Goal: Information Seeking & Learning: Learn about a topic

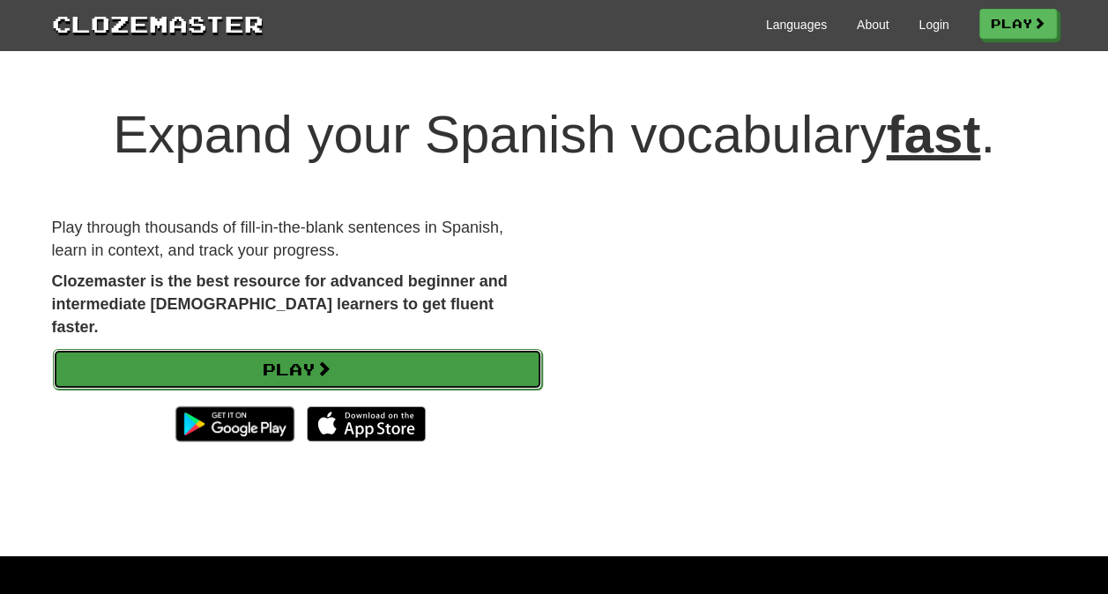
click at [526, 349] on link "Play" at bounding box center [297, 369] width 489 height 41
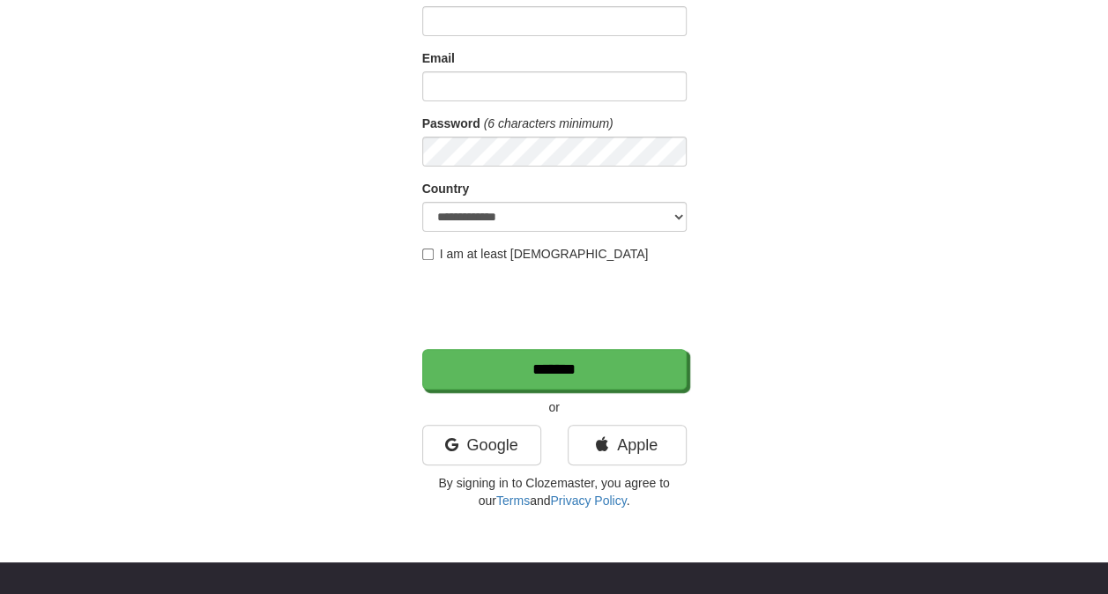
scroll to position [162, 0]
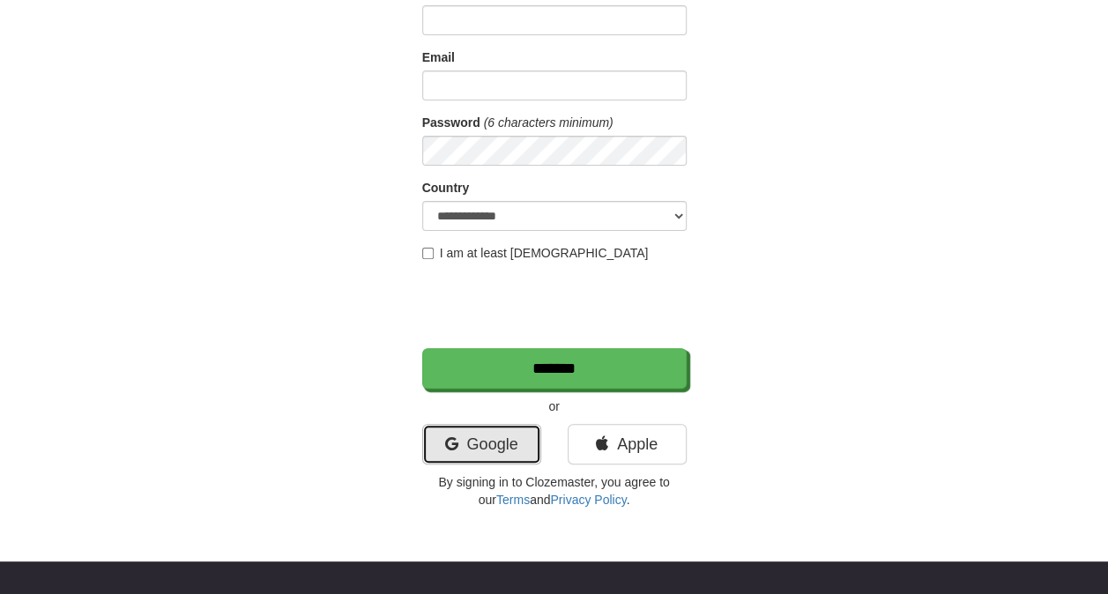
click at [510, 455] on link "Google" at bounding box center [481, 444] width 119 height 41
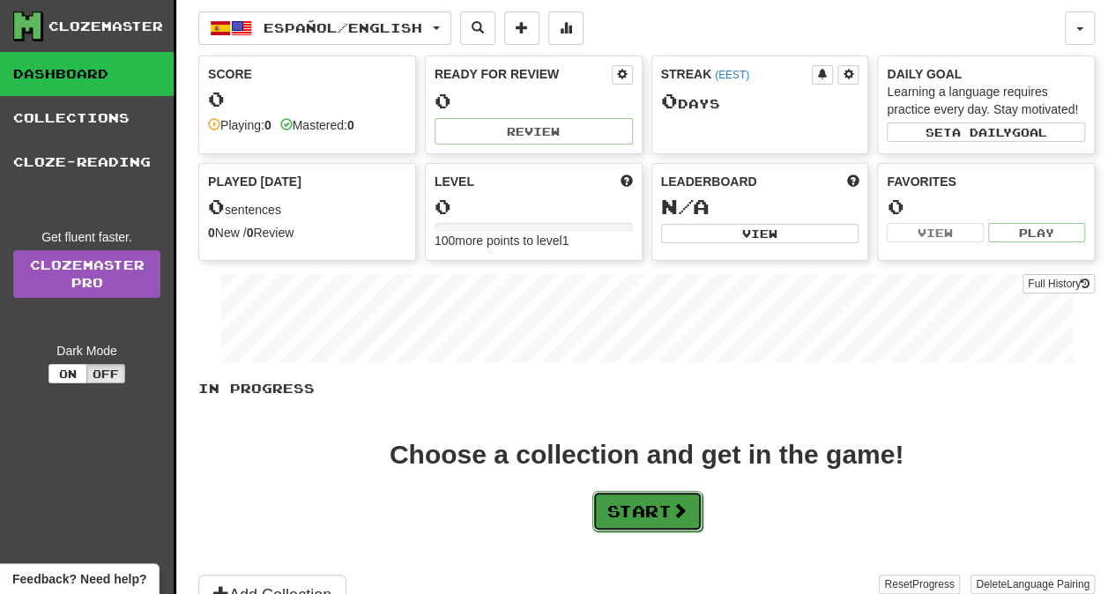
click at [651, 494] on button "Start" at bounding box center [647, 511] width 110 height 41
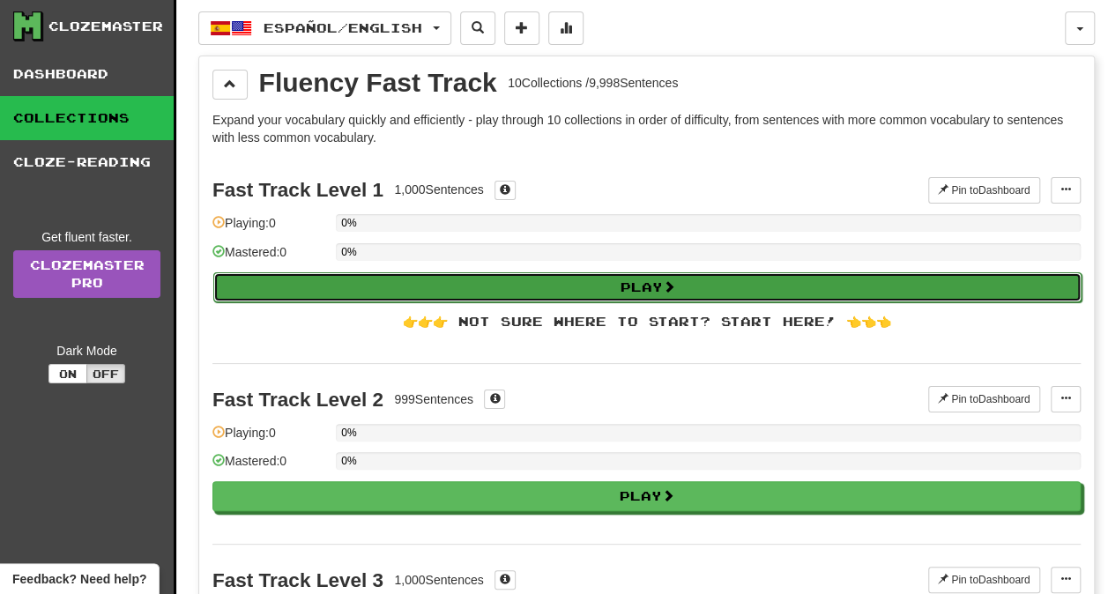
click at [680, 272] on button "Play" at bounding box center [647, 287] width 868 height 30
select select "**"
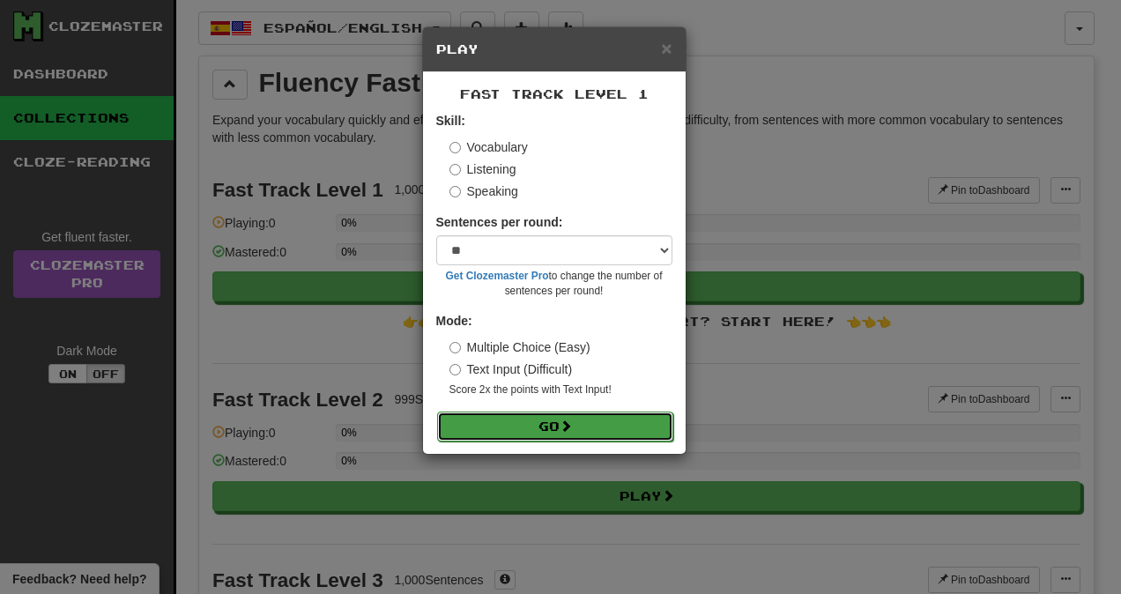
click at [598, 434] on button "Go" at bounding box center [555, 427] width 236 height 30
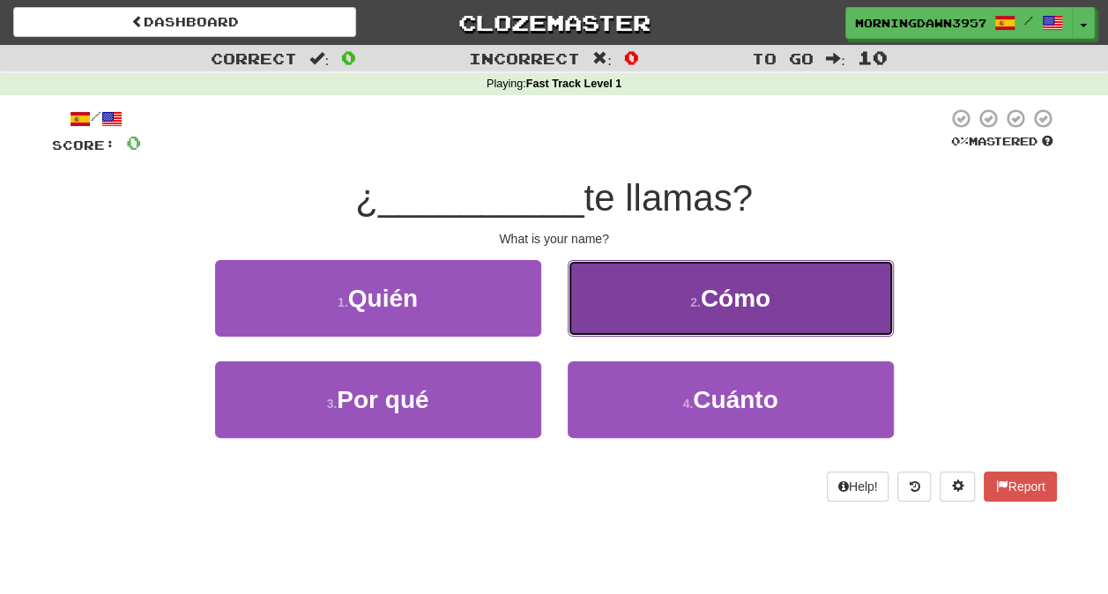
click at [663, 305] on button "2 . Cómo" at bounding box center [731, 298] width 326 height 77
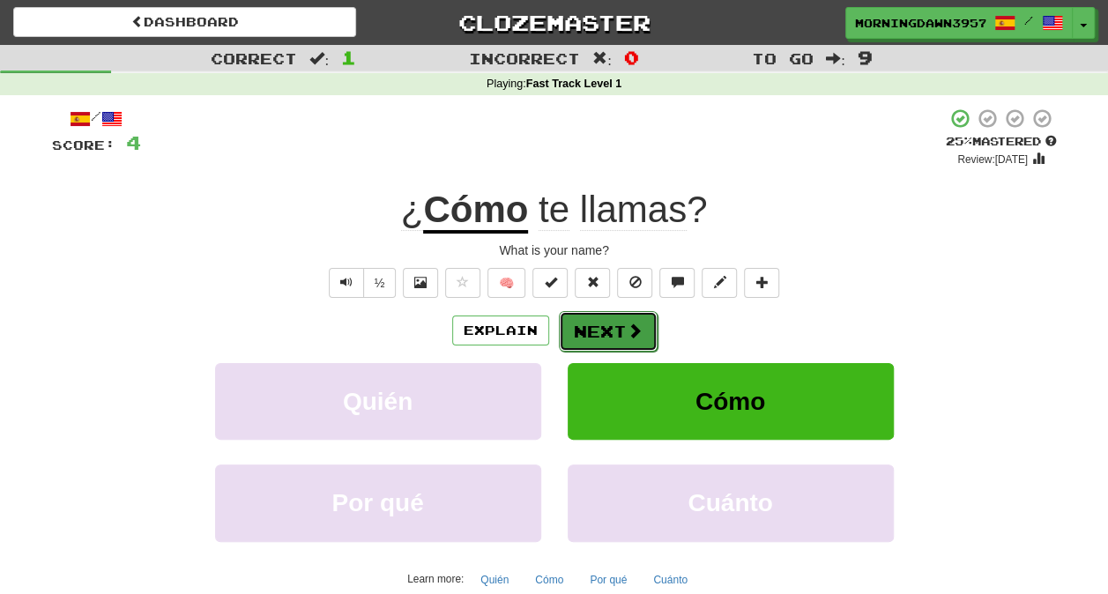
click at [642, 335] on button "Next" at bounding box center [608, 331] width 99 height 41
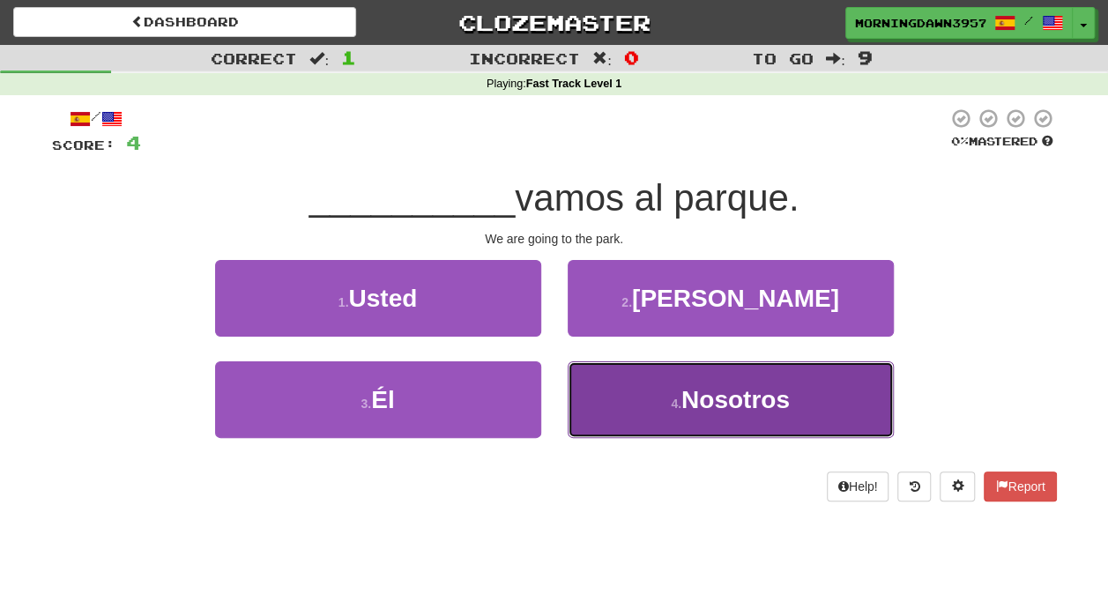
click at [636, 393] on button "4 . Nosotros" at bounding box center [731, 399] width 326 height 77
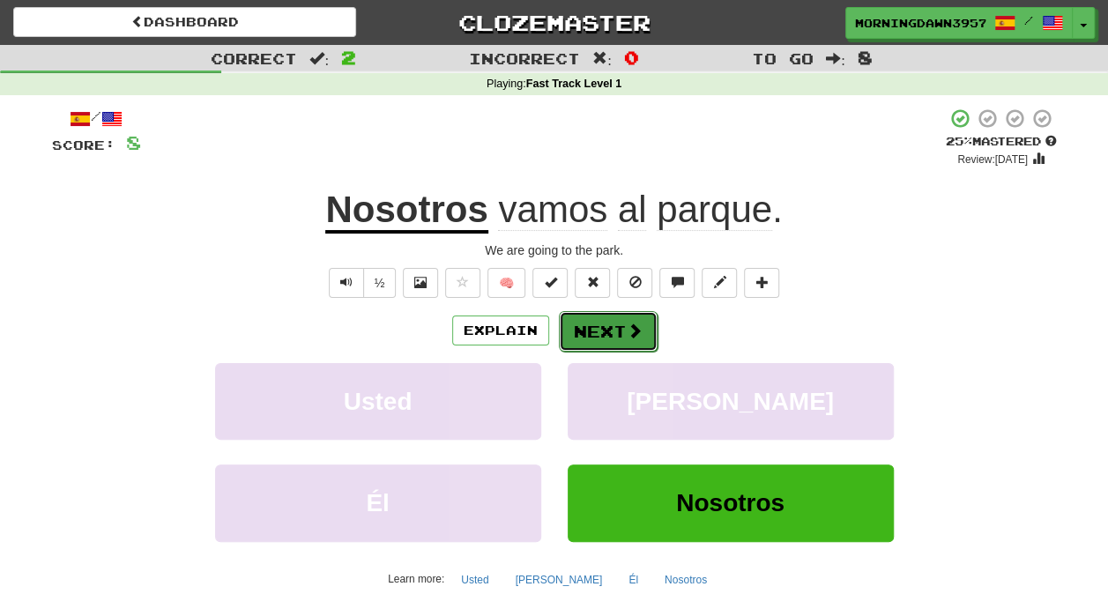
click at [627, 328] on span at bounding box center [635, 331] width 16 height 16
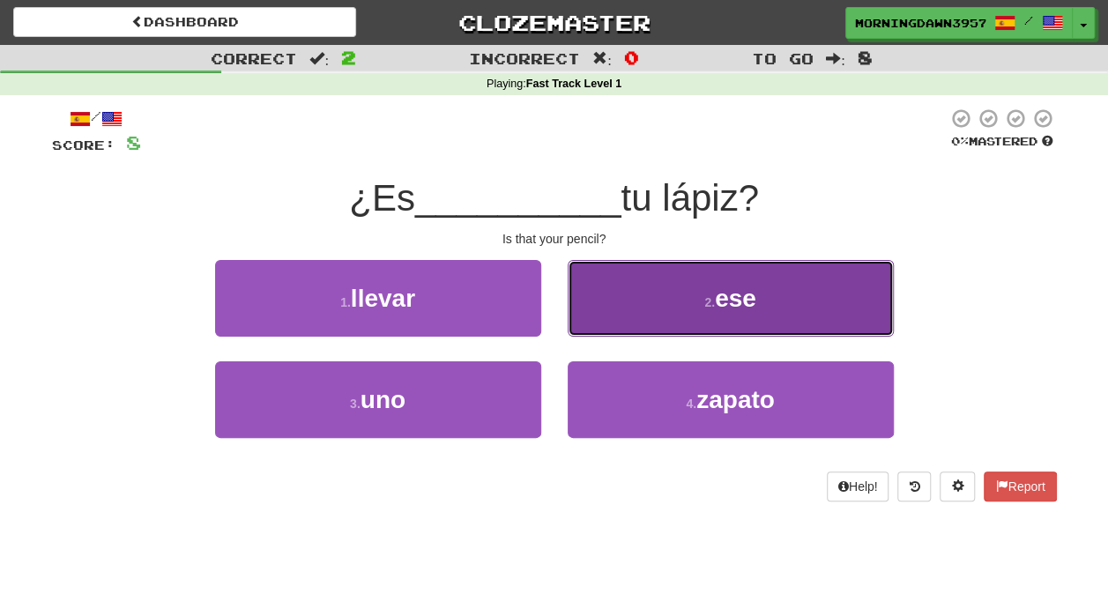
click at [673, 288] on button "2 . ese" at bounding box center [731, 298] width 326 height 77
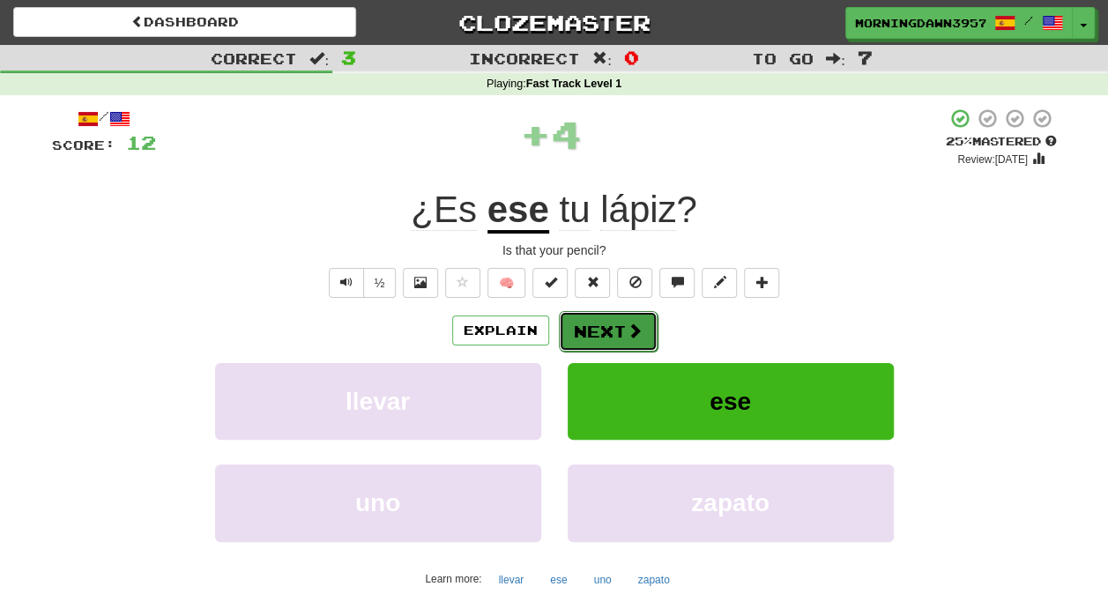
click at [619, 330] on button "Next" at bounding box center [608, 331] width 99 height 41
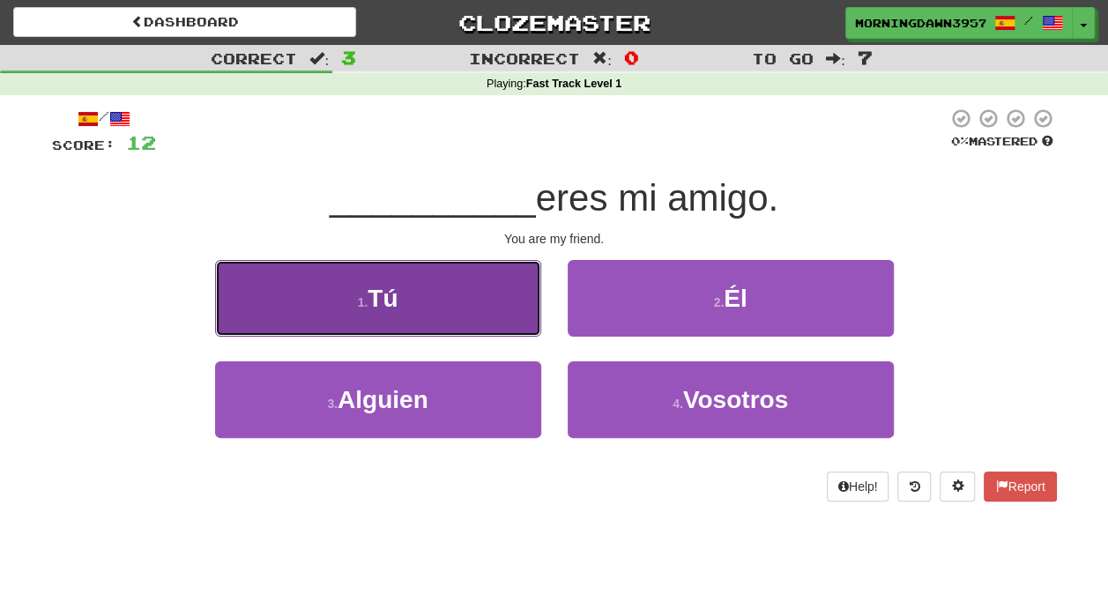
click at [426, 323] on button "1 . Tú" at bounding box center [378, 298] width 326 height 77
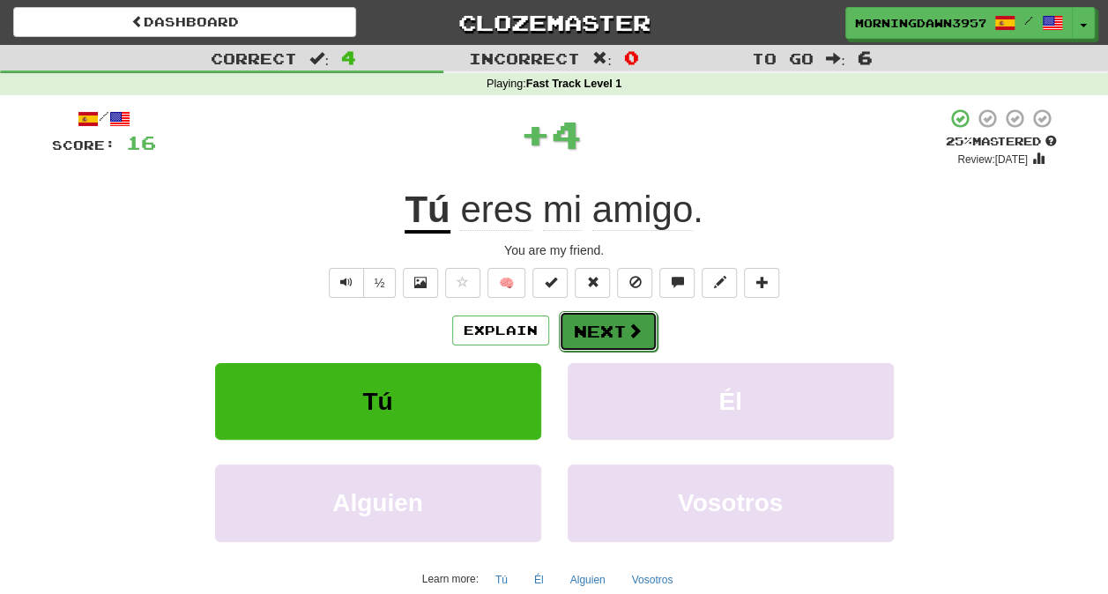
click at [620, 326] on button "Next" at bounding box center [608, 331] width 99 height 41
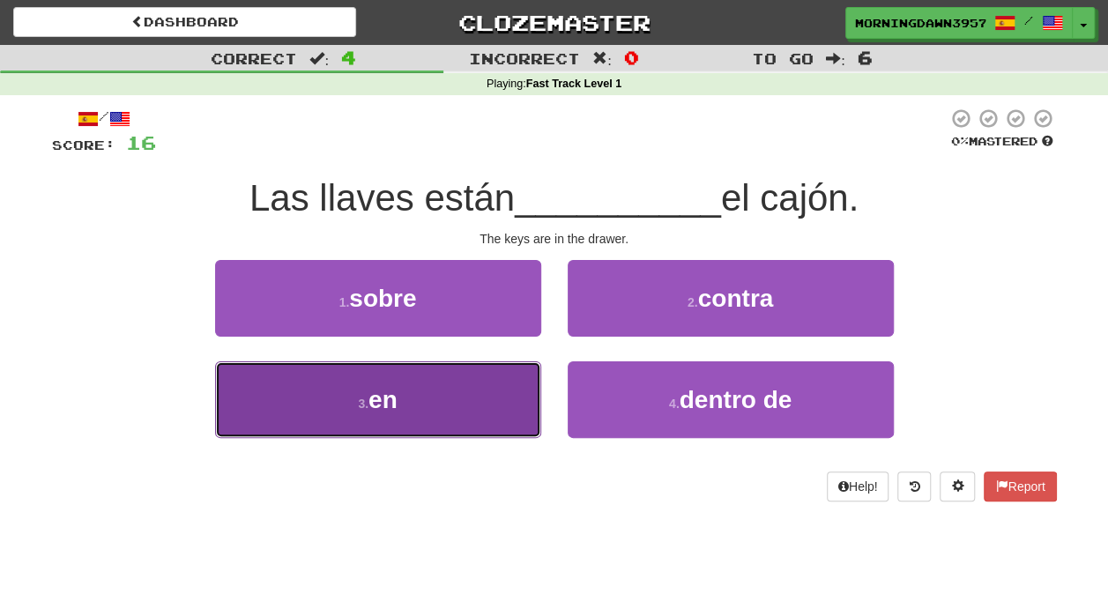
click at [458, 403] on button "3 . en" at bounding box center [378, 399] width 326 height 77
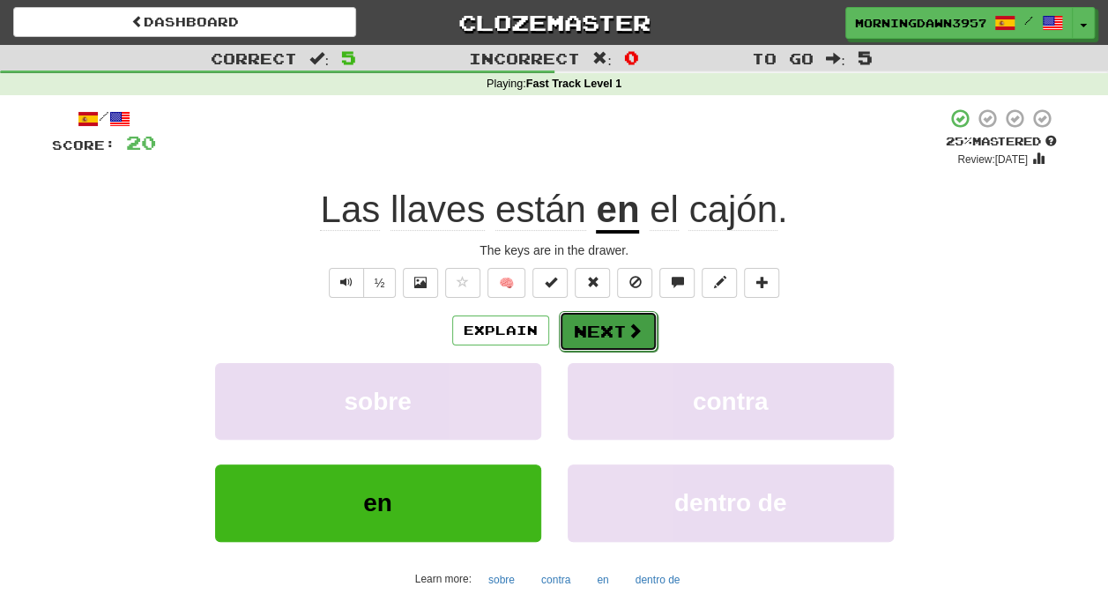
click at [636, 333] on span at bounding box center [635, 331] width 16 height 16
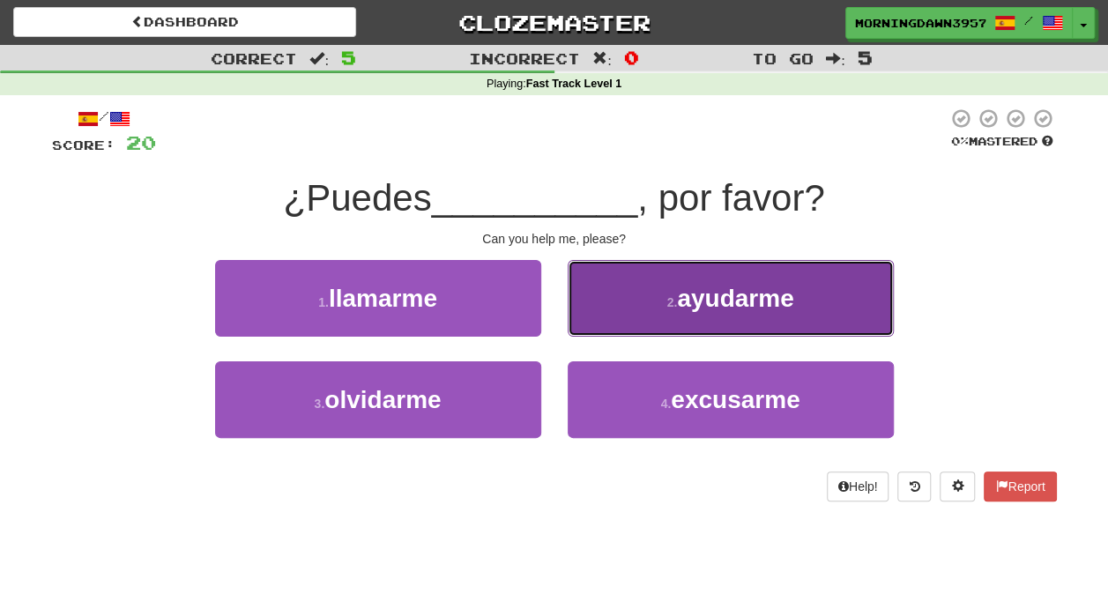
click at [690, 314] on button "2 . ayudarme" at bounding box center [731, 298] width 326 height 77
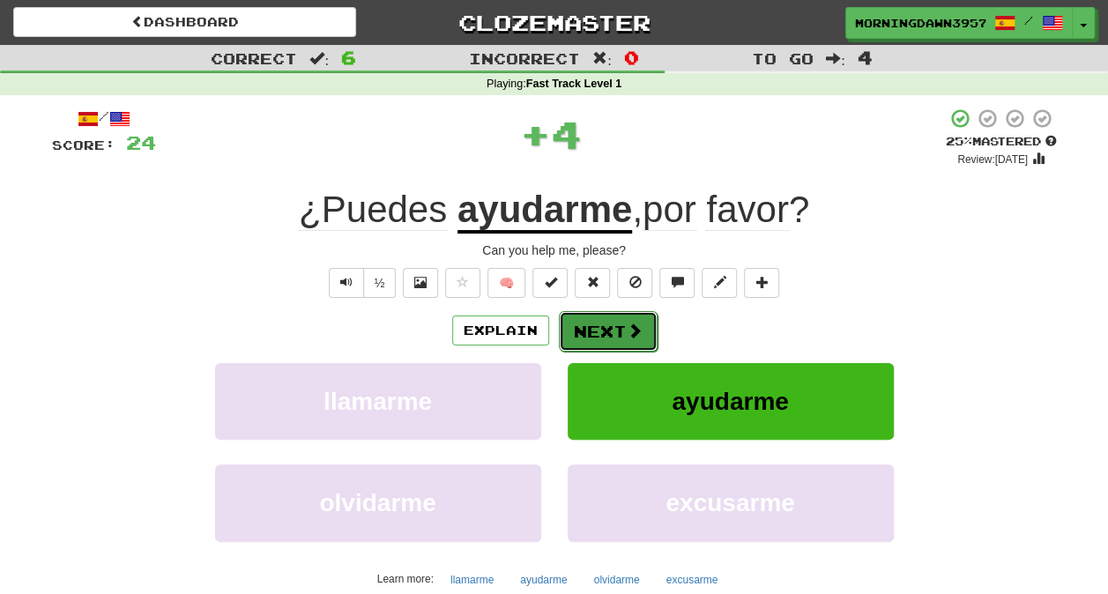
click at [578, 335] on button "Next" at bounding box center [608, 331] width 99 height 41
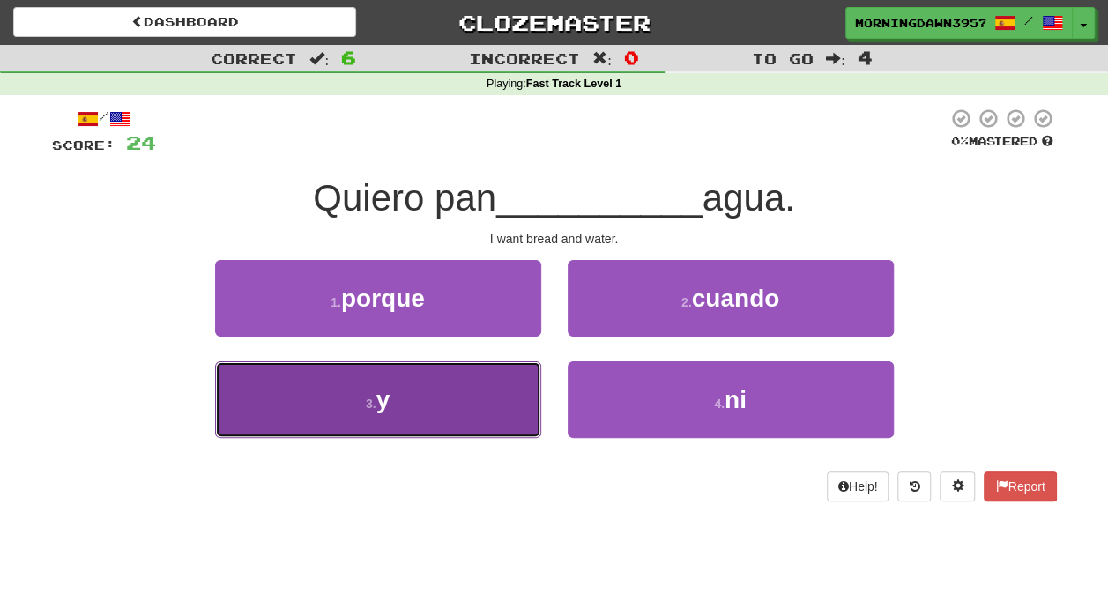
click at [462, 381] on button "3 . y" at bounding box center [378, 399] width 326 height 77
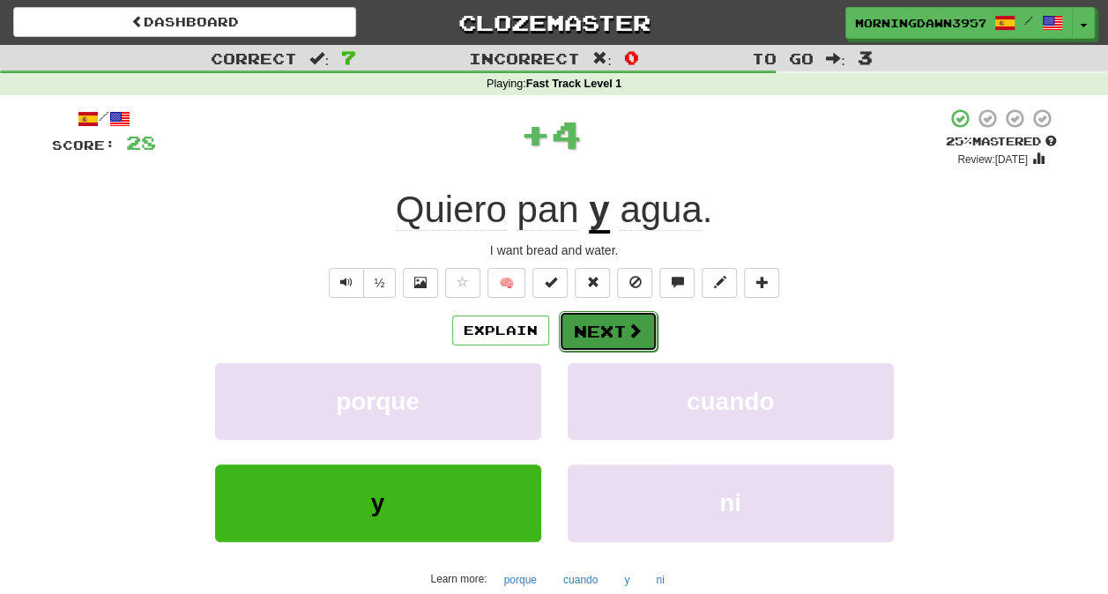
click at [590, 319] on button "Next" at bounding box center [608, 331] width 99 height 41
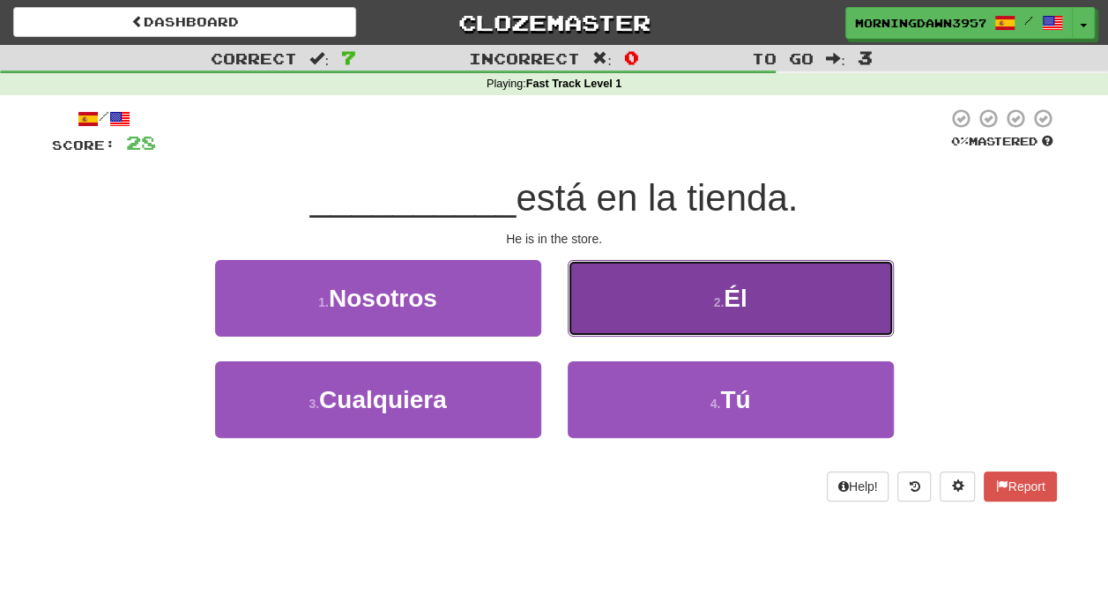
click at [628, 306] on button "2 . Él" at bounding box center [731, 298] width 326 height 77
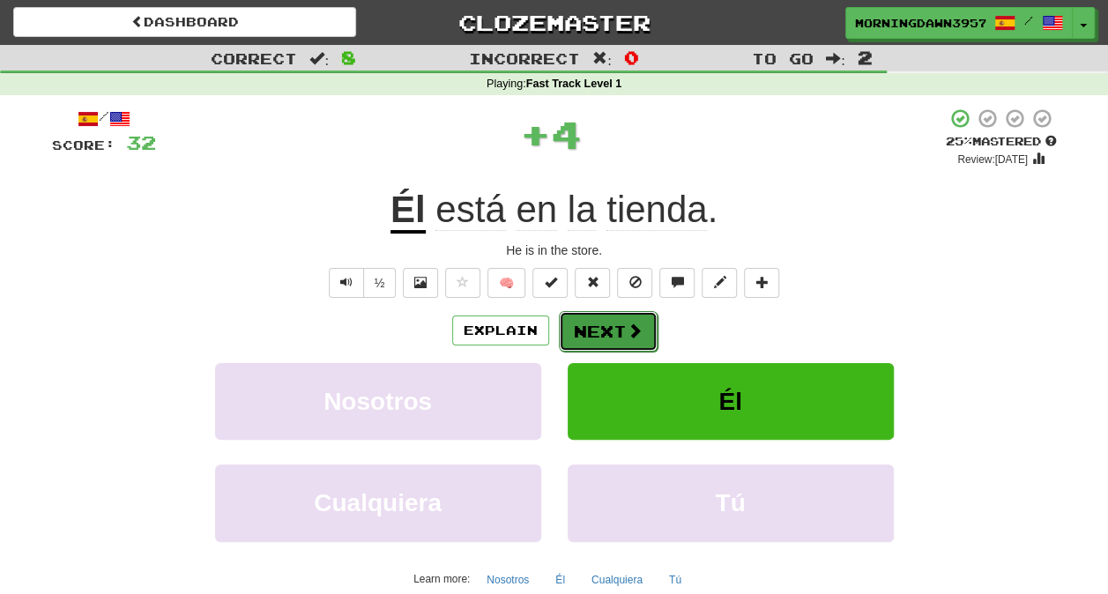
click at [615, 327] on button "Next" at bounding box center [608, 331] width 99 height 41
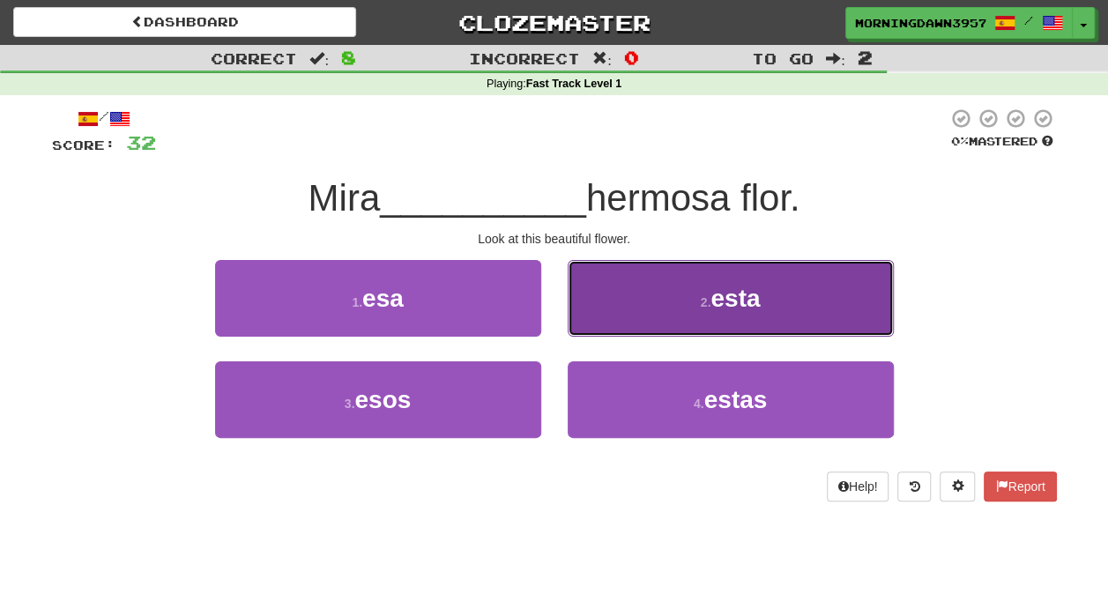
click at [631, 296] on button "2 . esta" at bounding box center [731, 298] width 326 height 77
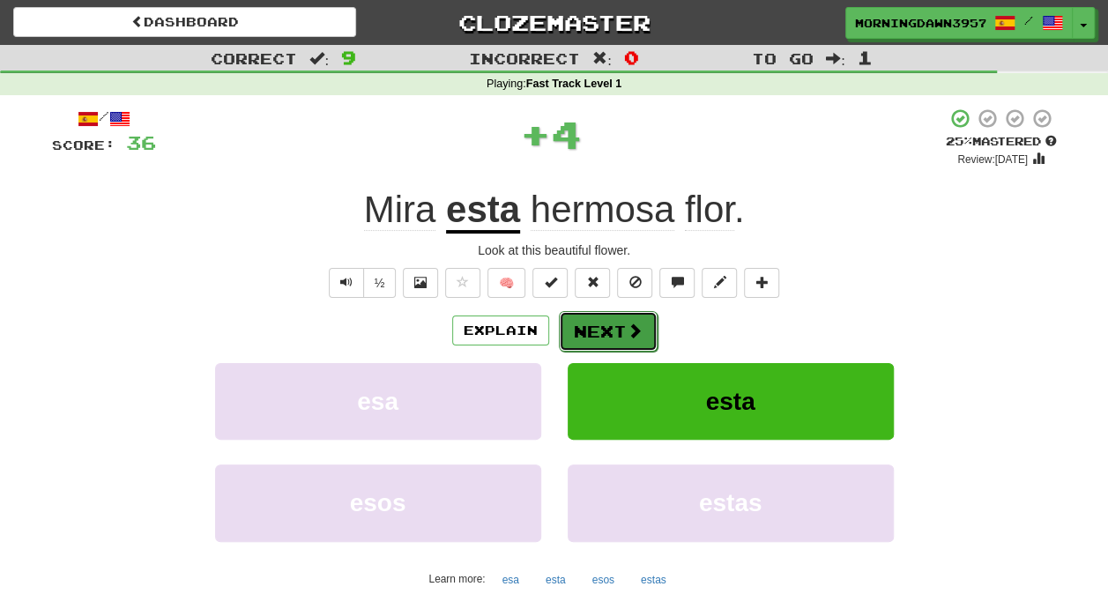
click at [611, 332] on button "Next" at bounding box center [608, 331] width 99 height 41
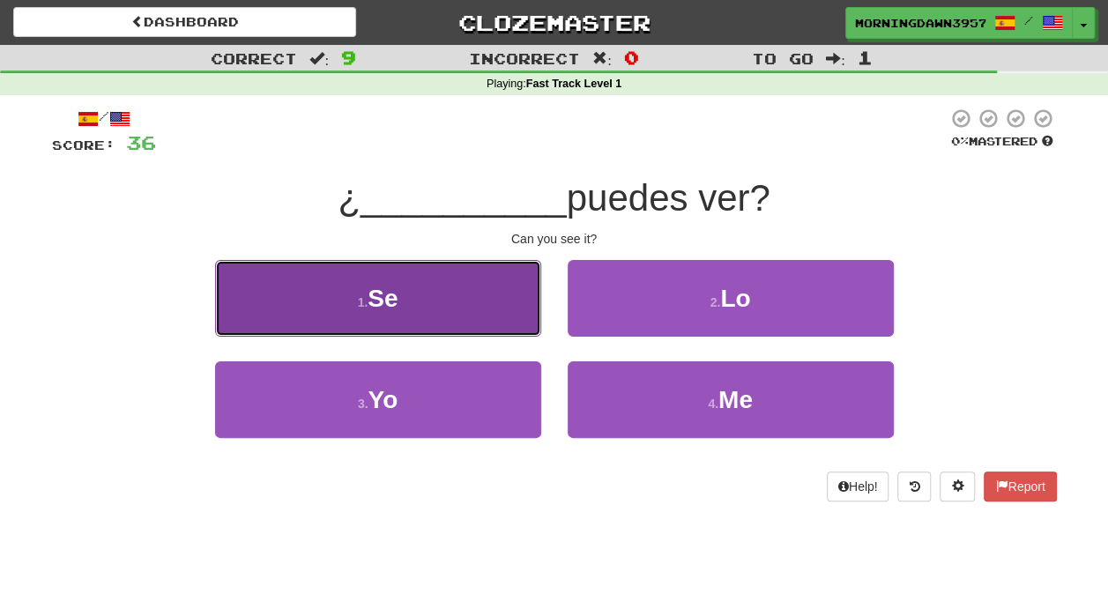
click at [506, 312] on button "1 . Se" at bounding box center [378, 298] width 326 height 77
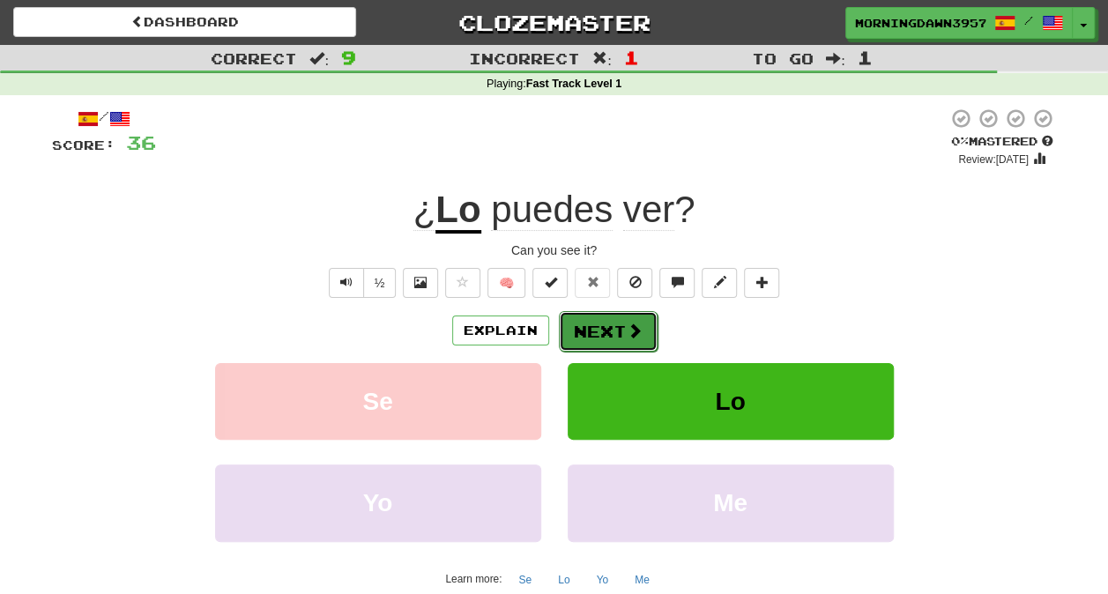
click at [603, 331] on button "Next" at bounding box center [608, 331] width 99 height 41
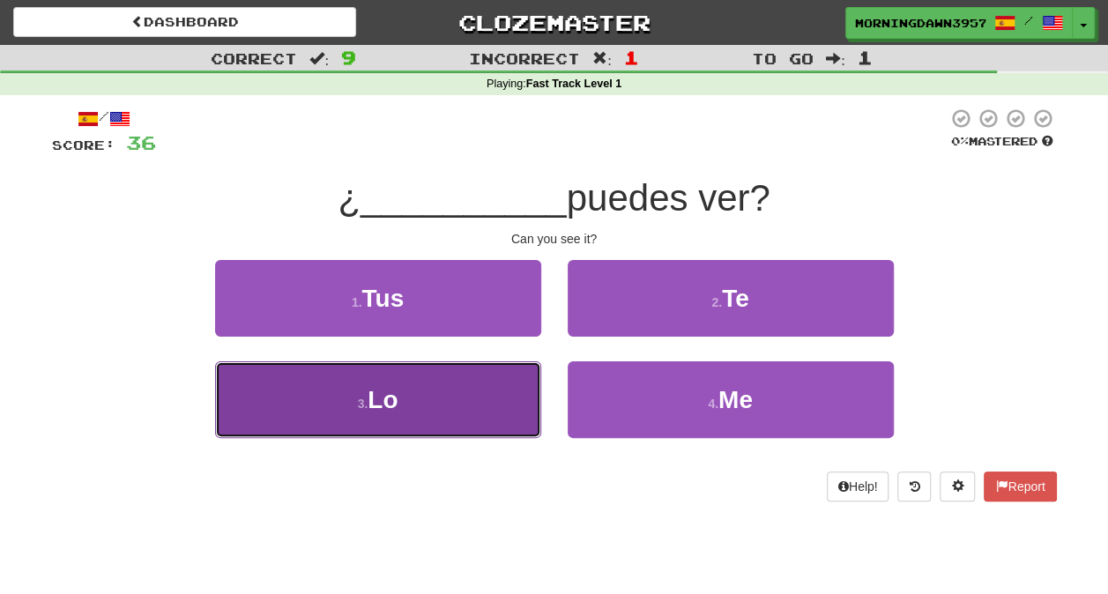
click at [493, 406] on button "3 . Lo" at bounding box center [378, 399] width 326 height 77
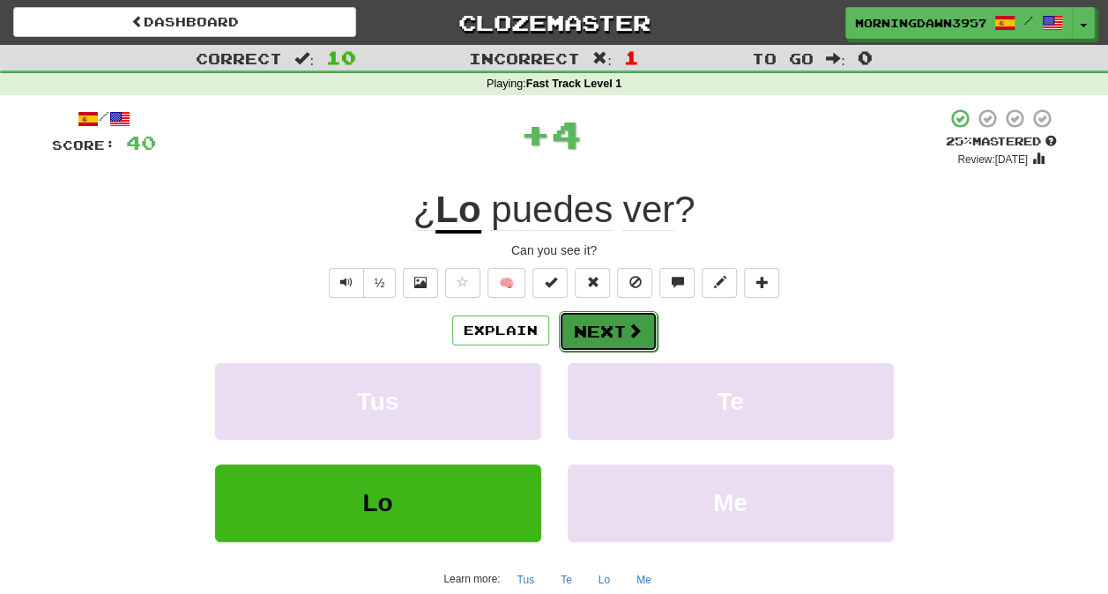
click at [620, 322] on button "Next" at bounding box center [608, 331] width 99 height 41
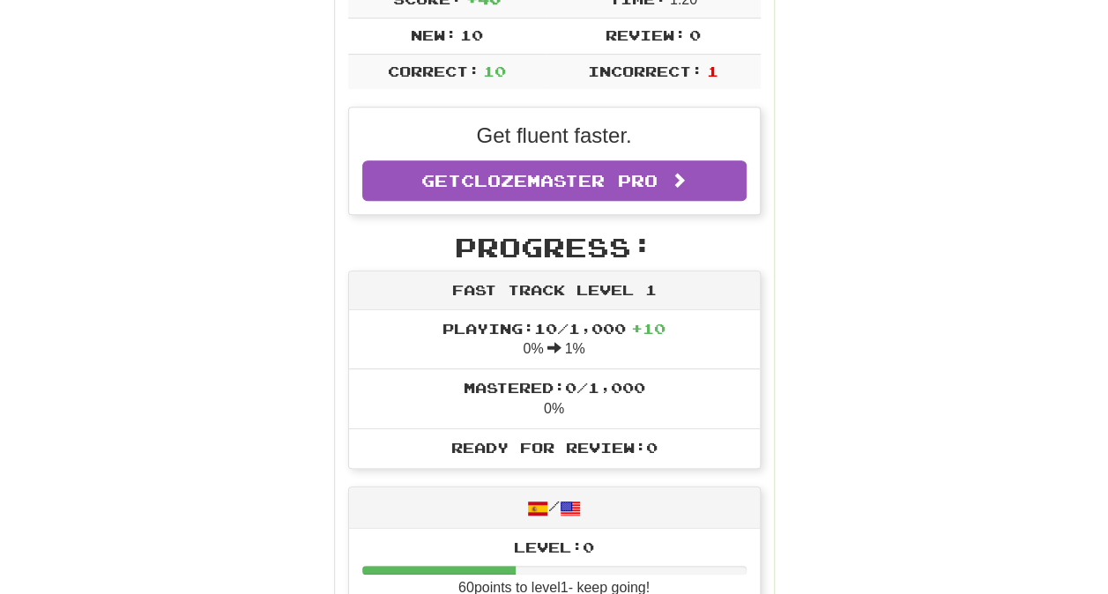
scroll to position [350, 0]
